Goal: Task Accomplishment & Management: Manage account settings

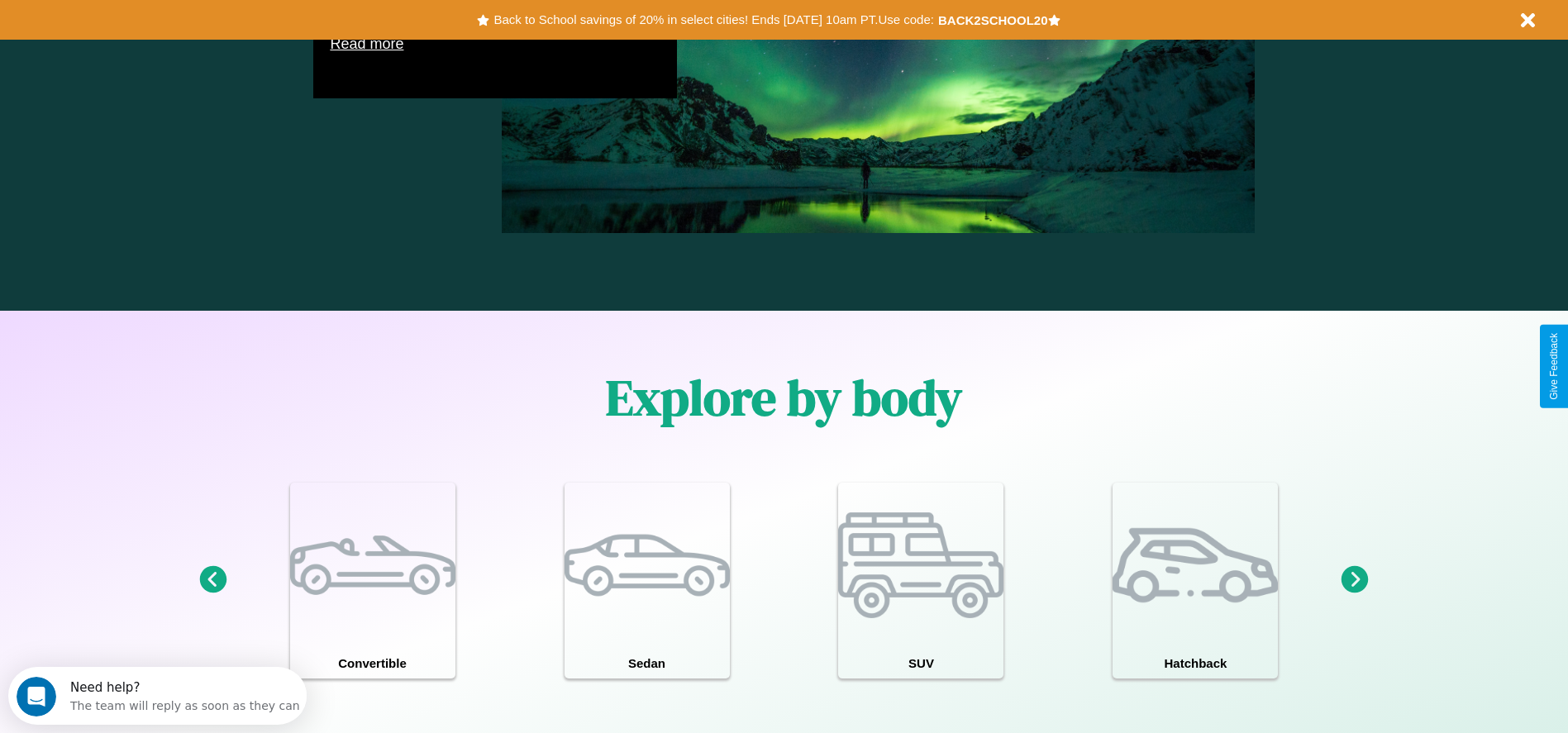
scroll to position [2370, 0]
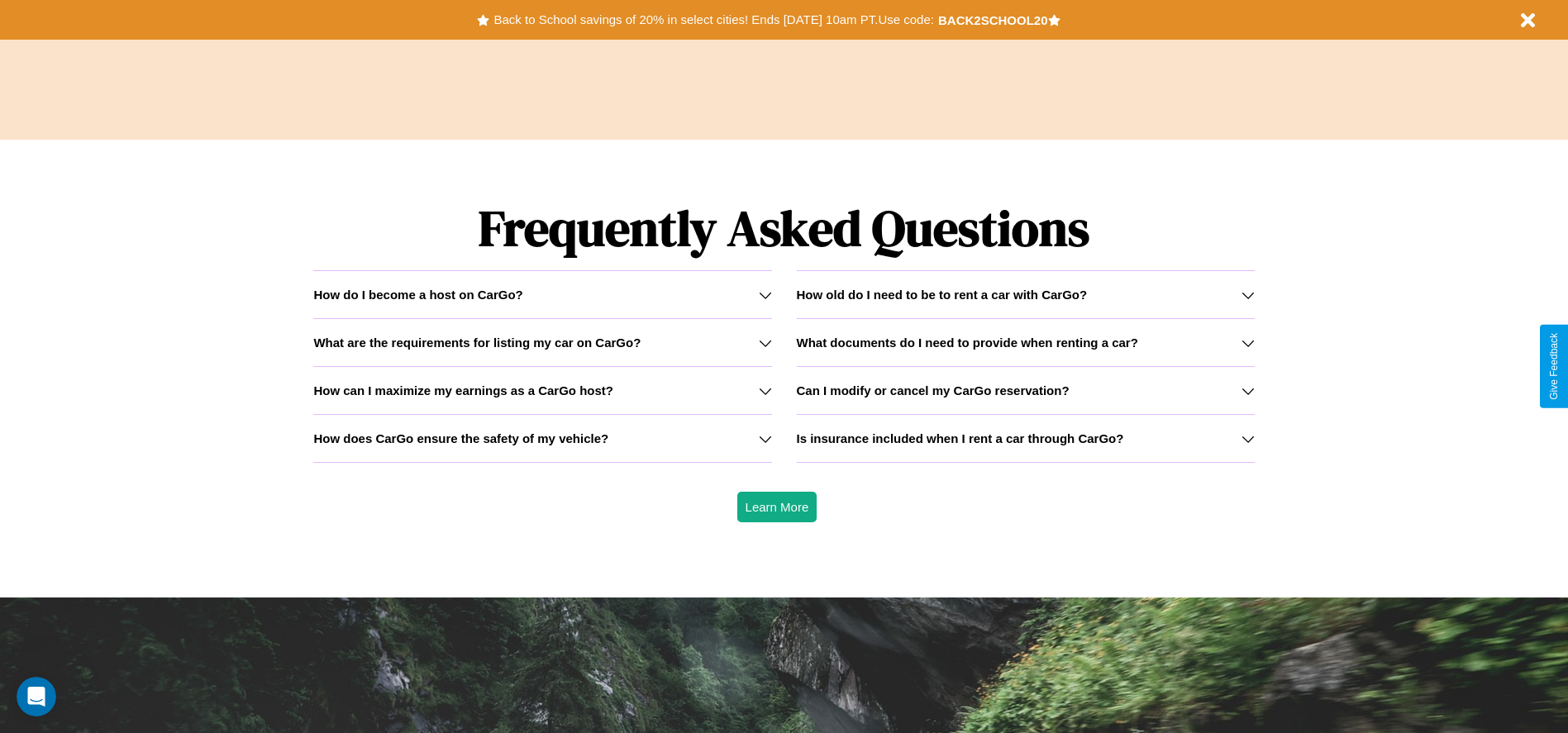
click at [1025, 294] on h3 "How old do I need to be to rent a car with CarGo?" at bounding box center [943, 294] width 291 height 14
click at [1025, 438] on h3 "Is insurance included when I rent a car through CarGo?" at bounding box center [961, 438] width 328 height 14
click at [713, 20] on button "Back to School savings of 20% in select cities! Ends [DATE] 10am PT. Use code:" at bounding box center [713, 19] width 448 height 24
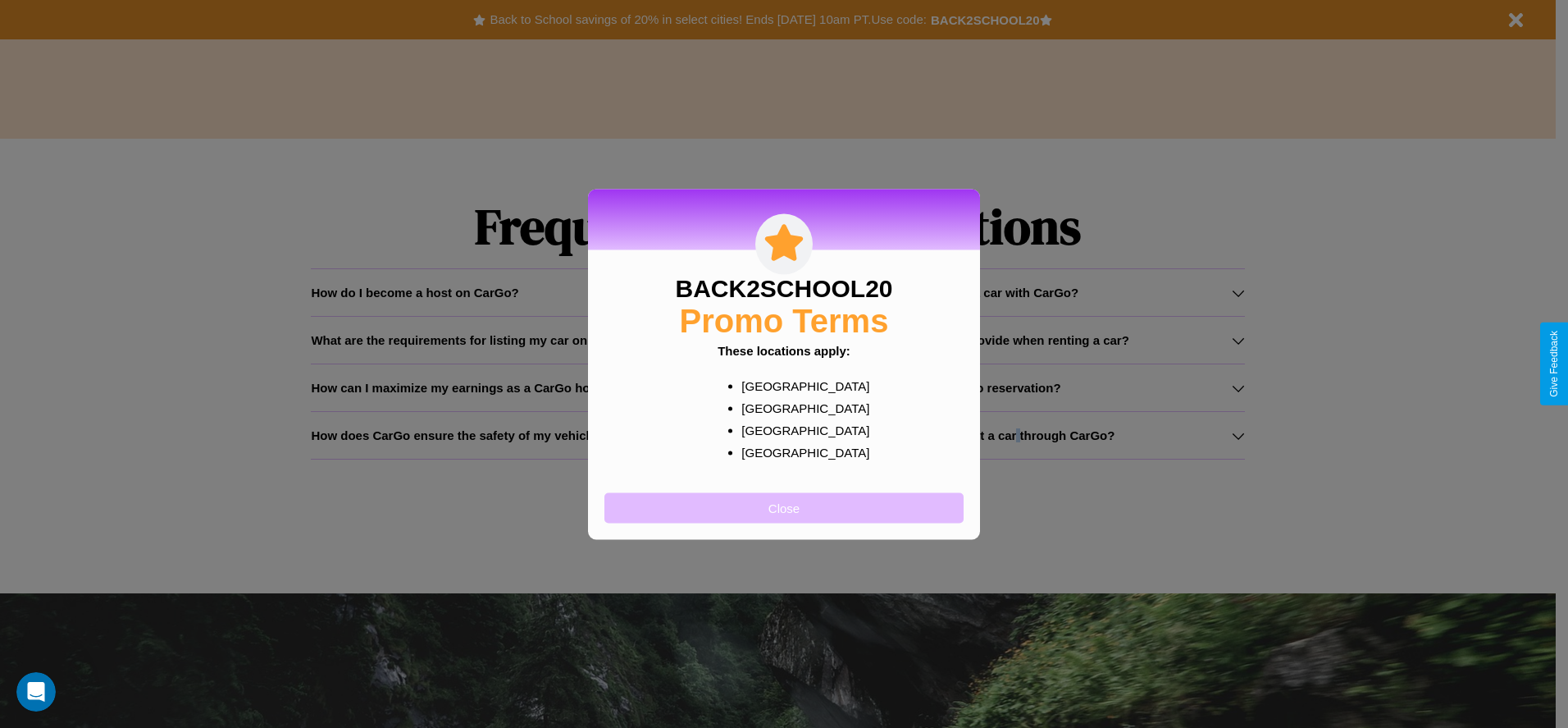
click at [784, 507] on button "Close" at bounding box center [784, 507] width 360 height 30
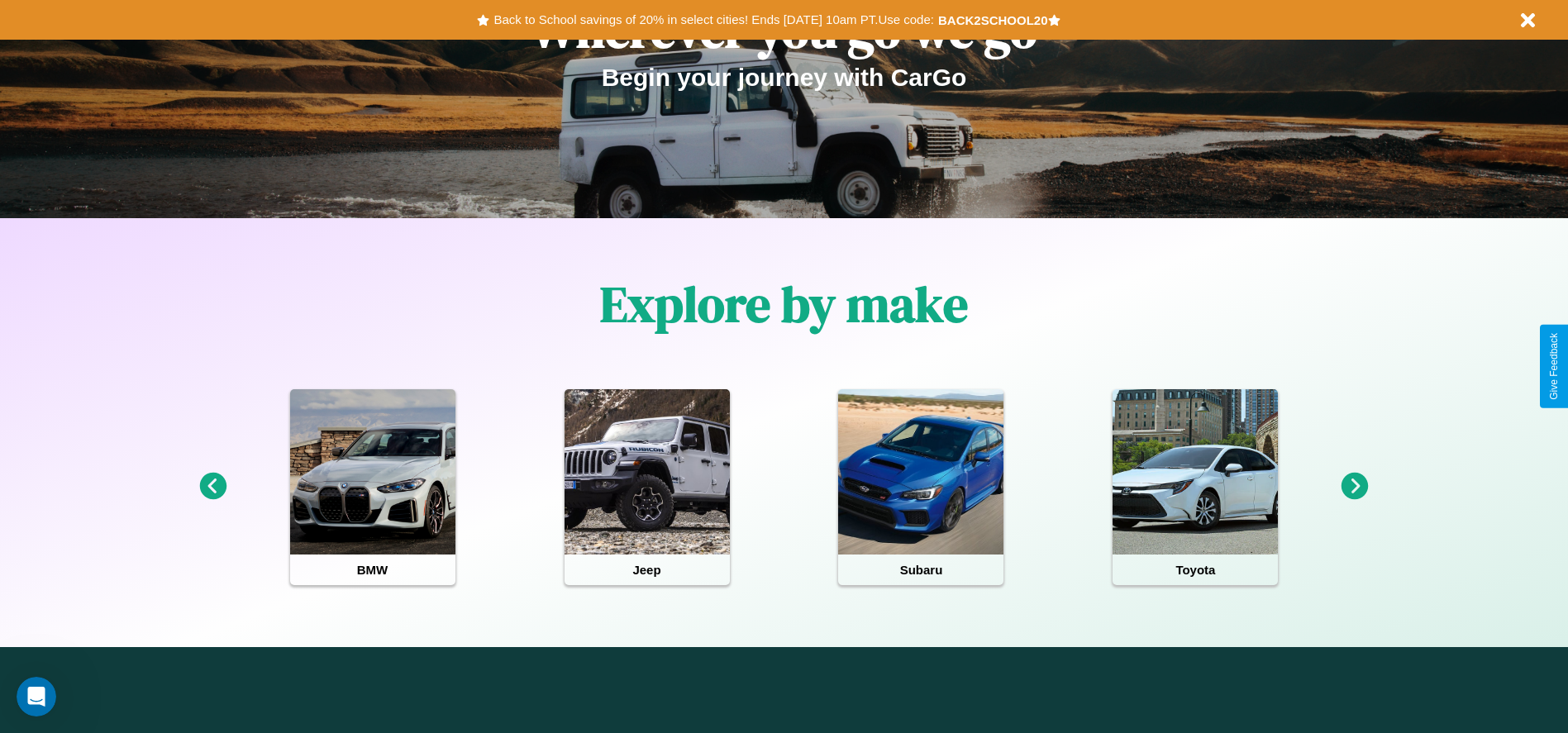
scroll to position [0, 0]
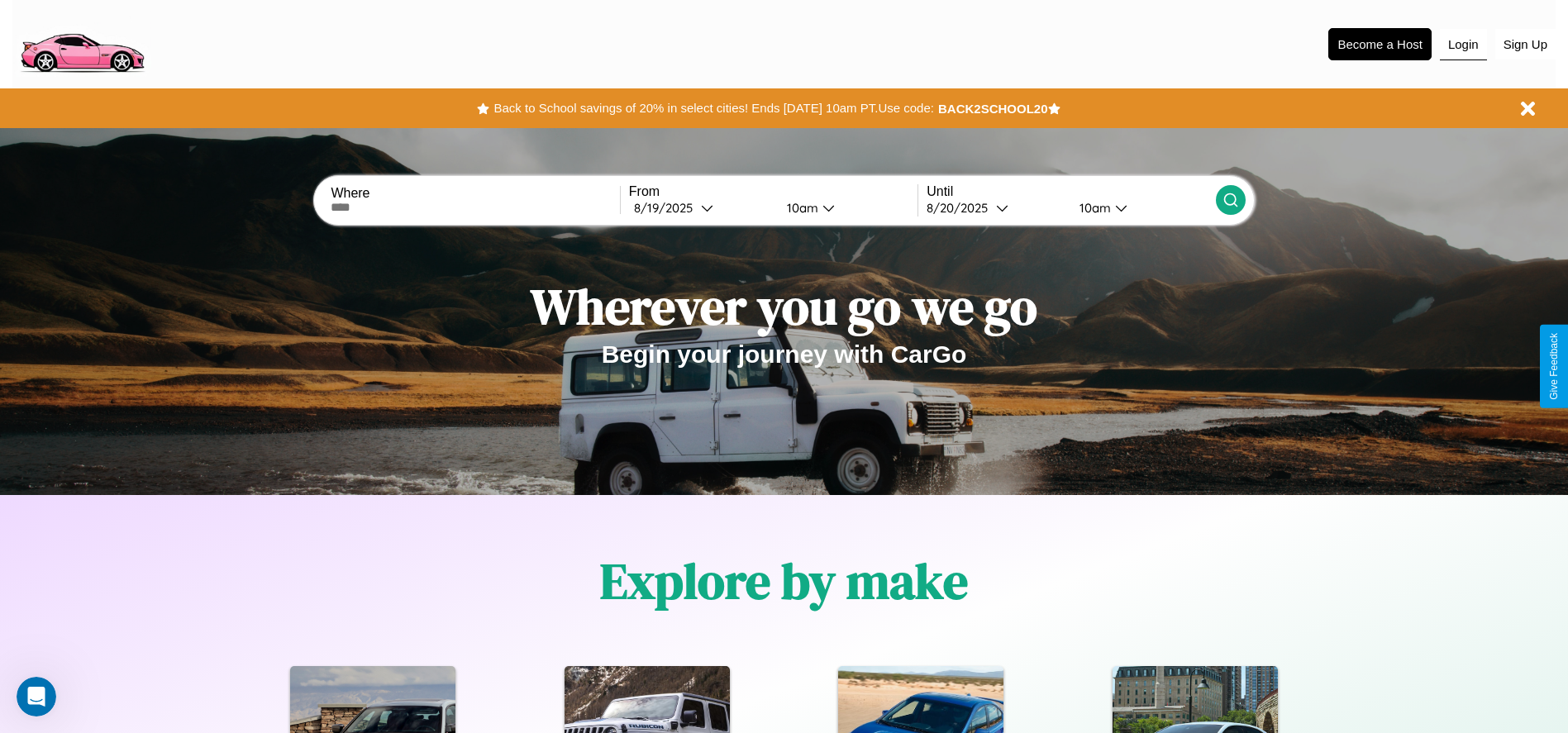
click at [1463, 44] on button "Login" at bounding box center [1463, 44] width 47 height 31
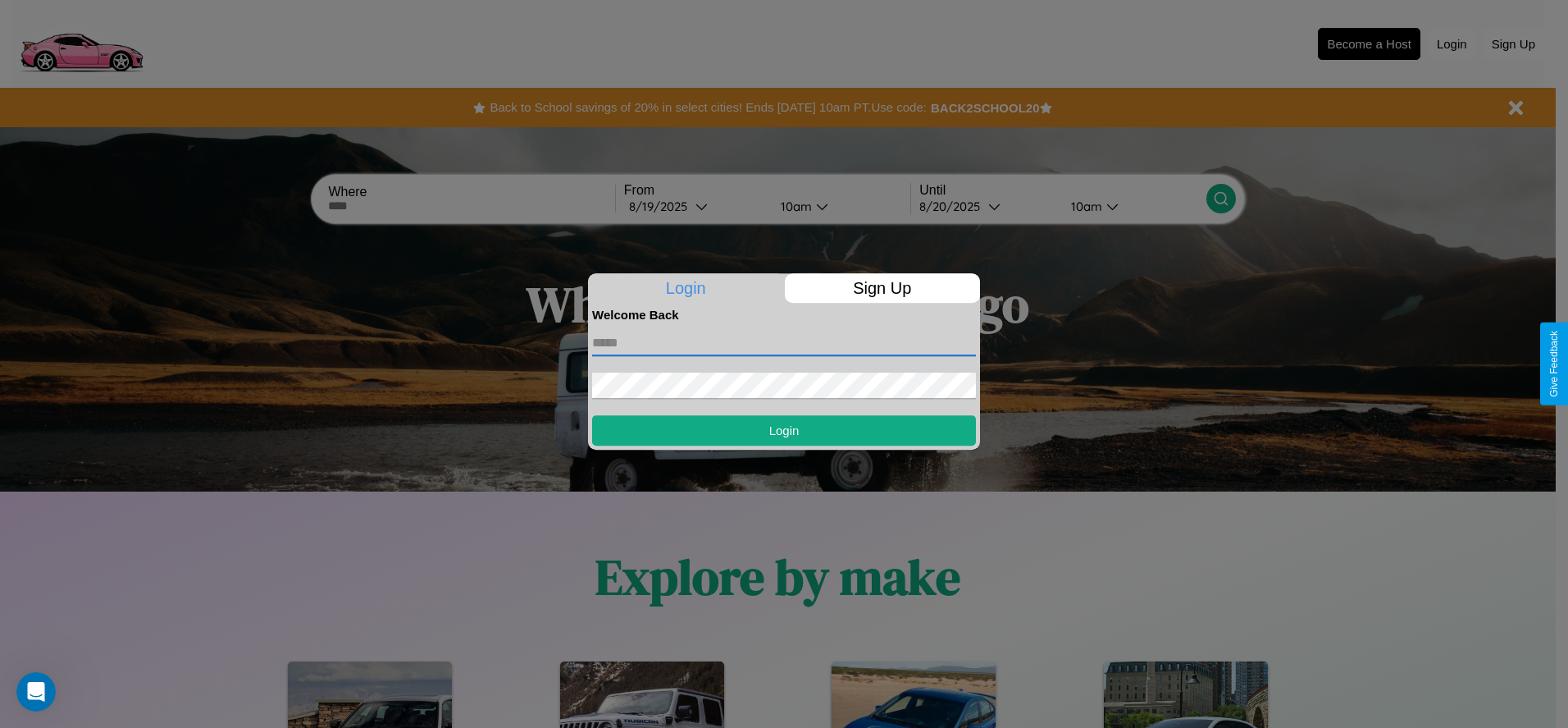
click at [784, 342] on input "text" at bounding box center [784, 342] width 384 height 26
type input "**********"
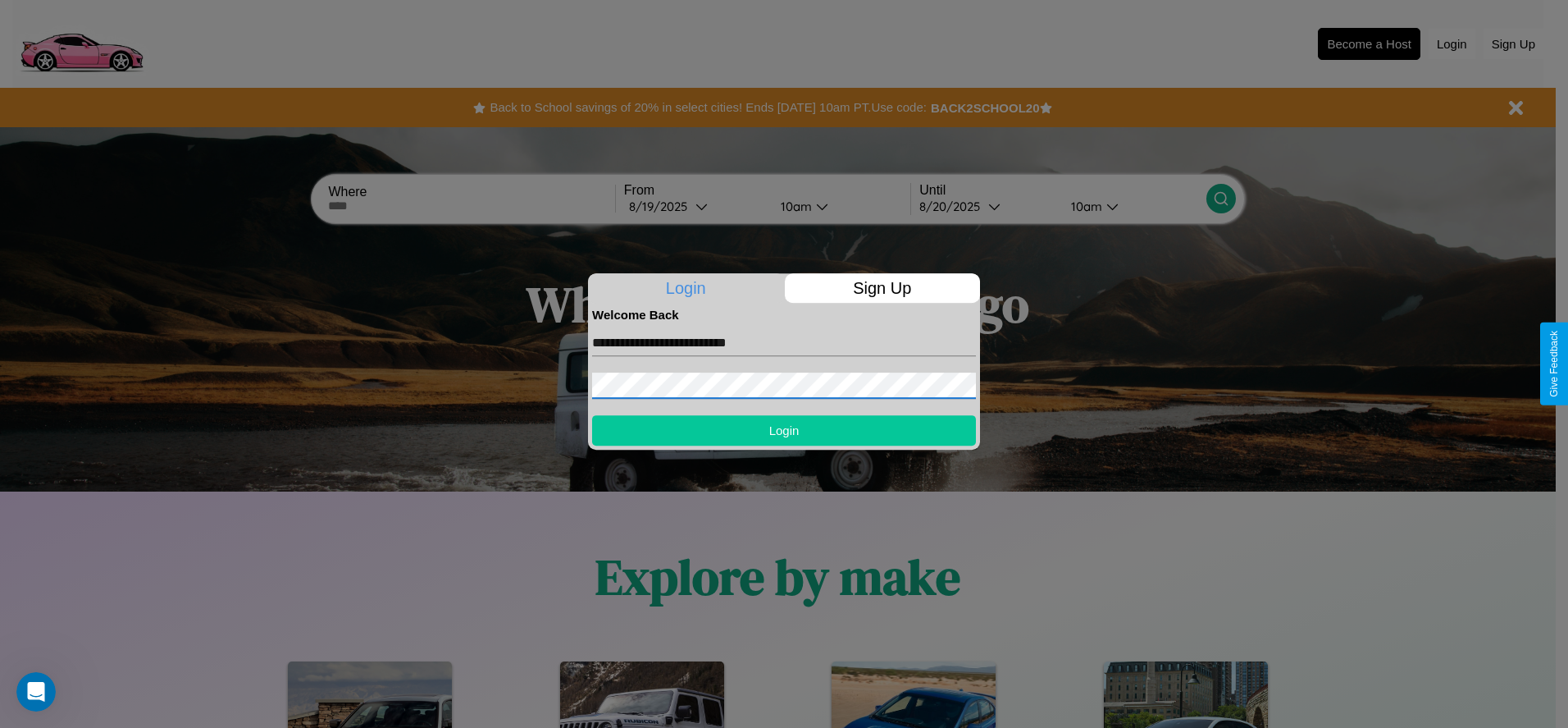
click at [784, 430] on button "Login" at bounding box center [784, 430] width 384 height 30
